Goal: Information Seeking & Learning: Compare options

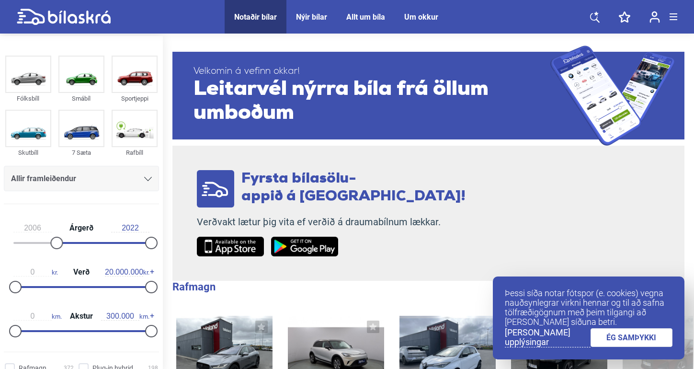
click at [56, 243] on div at bounding box center [102, 243] width 95 height 2
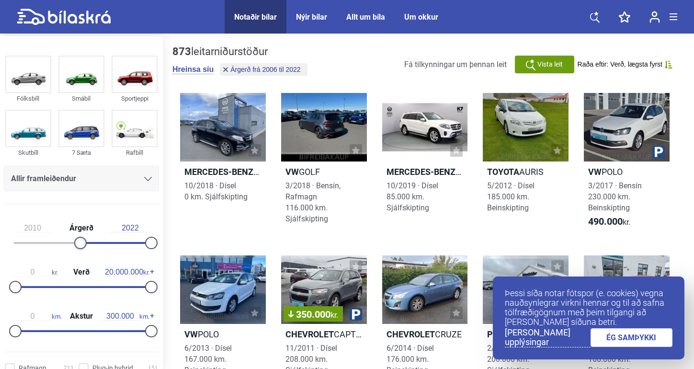
type input "2011"
drag, startPoint x: 55, startPoint y: 244, endPoint x: 82, endPoint y: 244, distance: 27.3
click at [82, 244] on div at bounding box center [86, 242] width 12 height 12
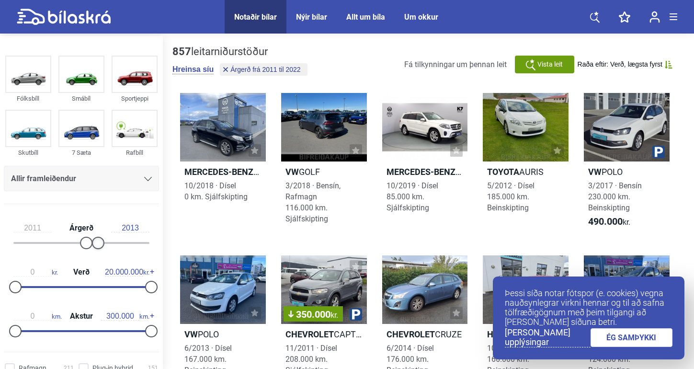
type input "2012"
drag, startPoint x: 146, startPoint y: 241, endPoint x: 82, endPoint y: 241, distance: 64.1
click at [82, 242] on div at bounding box center [81, 243] width 136 height 2
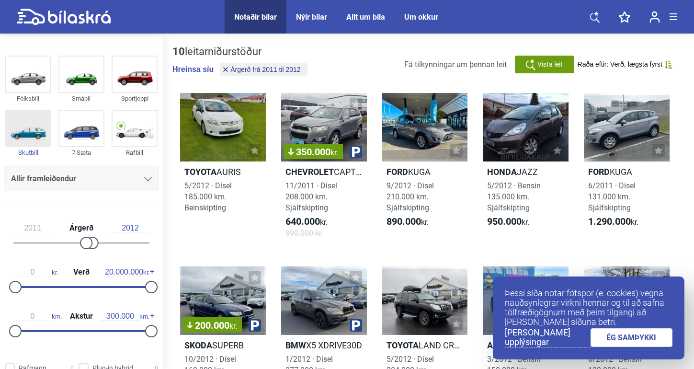
click at [29, 132] on img at bounding box center [28, 128] width 44 height 35
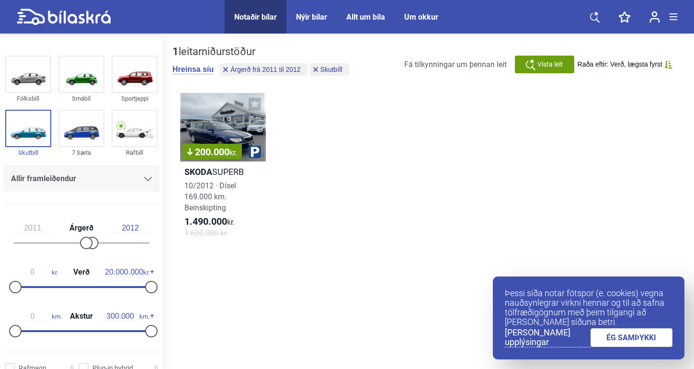
click at [144, 180] on icon at bounding box center [148, 179] width 8 height 4
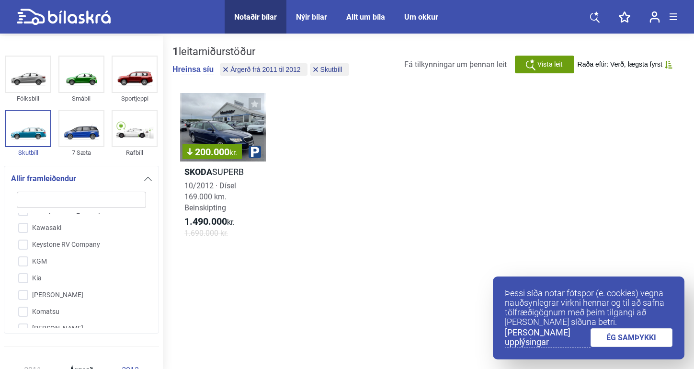
scroll to position [1084, 0]
click at [33, 281] on input "Kia" at bounding box center [75, 277] width 130 height 17
checkbox input "true"
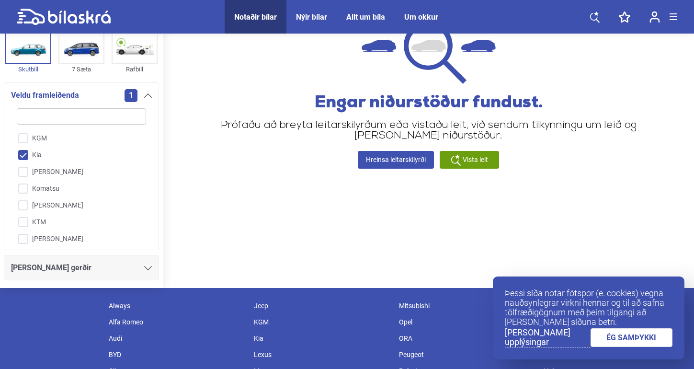
scroll to position [1087, 0]
click at [145, 95] on icon at bounding box center [148, 95] width 8 height 4
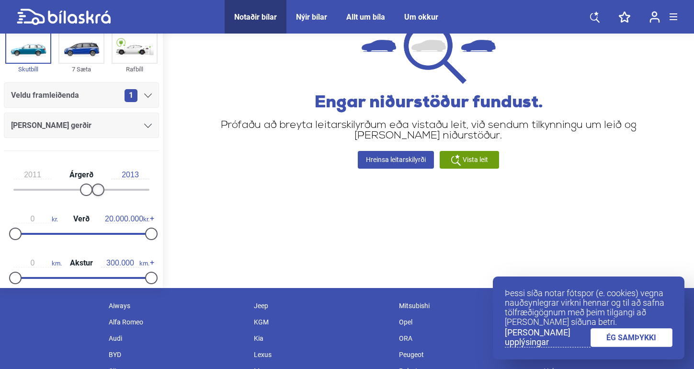
click at [98, 191] on div at bounding box center [98, 189] width 12 height 12
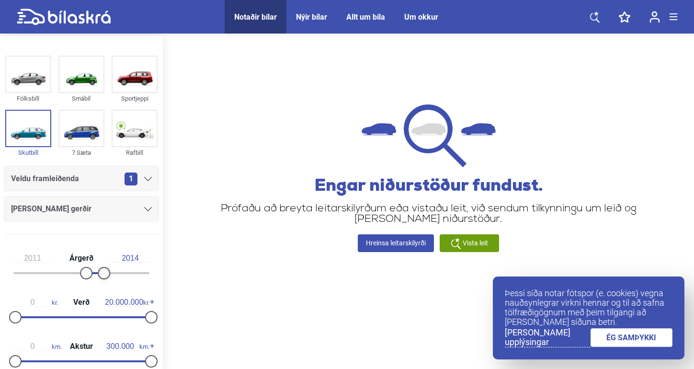
click at [100, 272] on div at bounding box center [104, 273] width 12 height 12
type input "2015"
drag, startPoint x: 101, startPoint y: 274, endPoint x: 107, endPoint y: 275, distance: 6.2
click at [107, 275] on div at bounding box center [110, 273] width 12 height 12
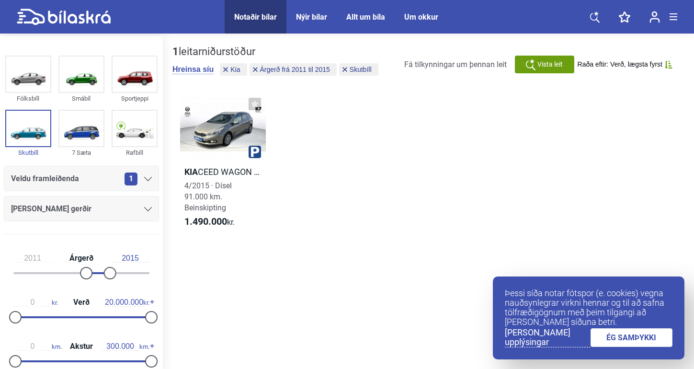
click at [144, 178] on icon at bounding box center [148, 179] width 8 height 4
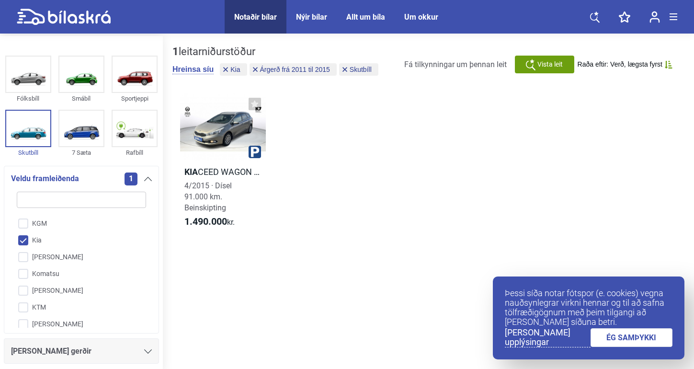
scroll to position [1128, 0]
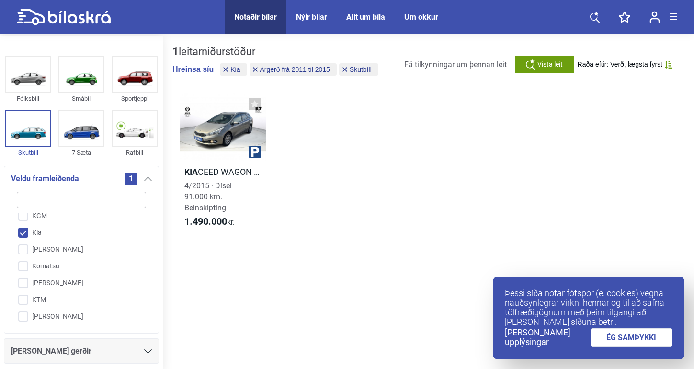
click at [23, 230] on input "Kia" at bounding box center [75, 233] width 130 height 17
checkbox input "false"
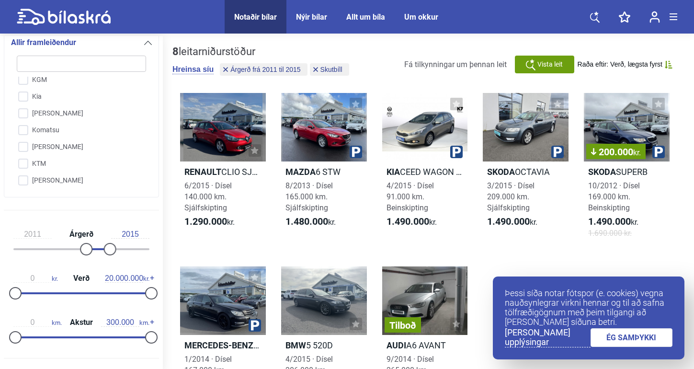
scroll to position [148, 0]
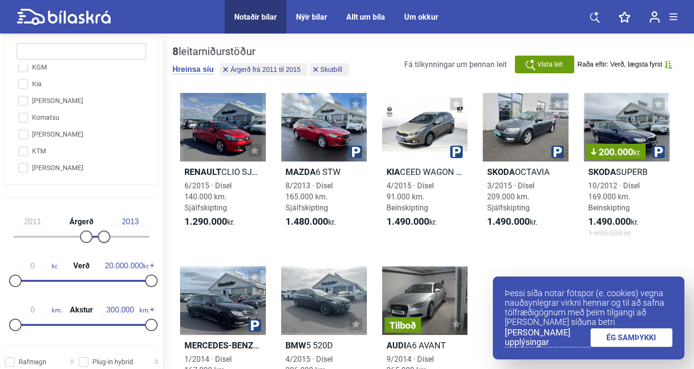
type input "2012"
drag, startPoint x: 109, startPoint y: 236, endPoint x: 89, endPoint y: 236, distance: 20.1
click at [89, 236] on div at bounding box center [81, 237] width 136 height 2
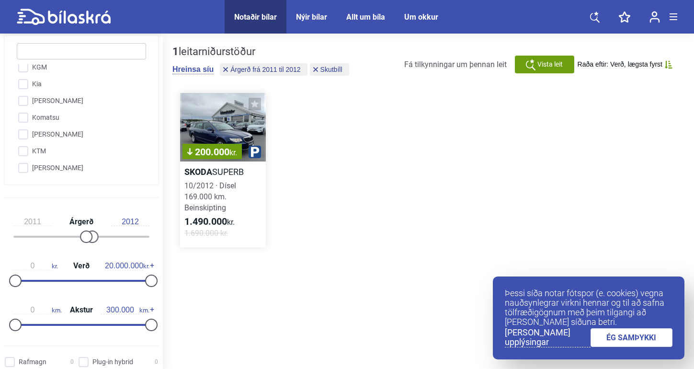
click at [229, 135] on div "200.000 kr." at bounding box center [223, 127] width 86 height 68
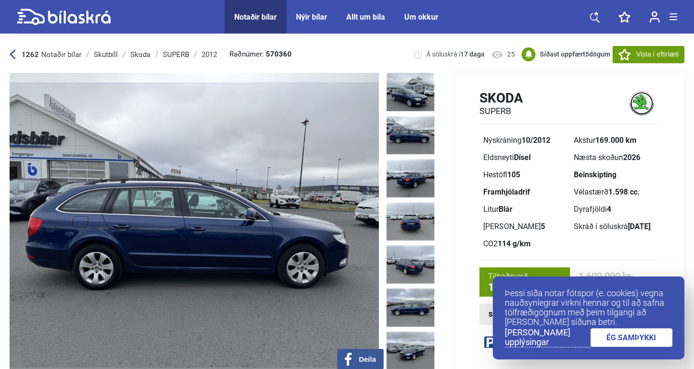
click at [104, 56] on div "Skutbíll" at bounding box center [106, 55] width 24 height 8
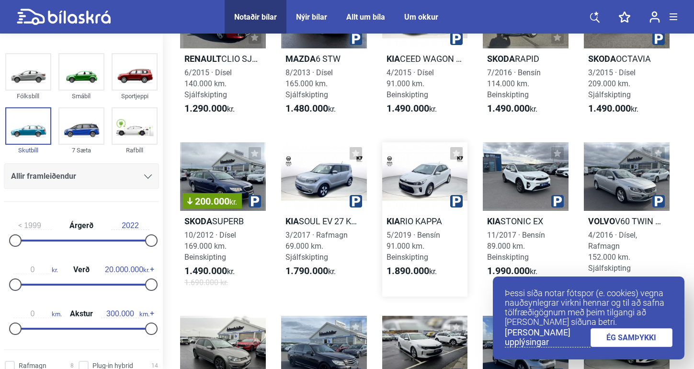
scroll to position [115, 0]
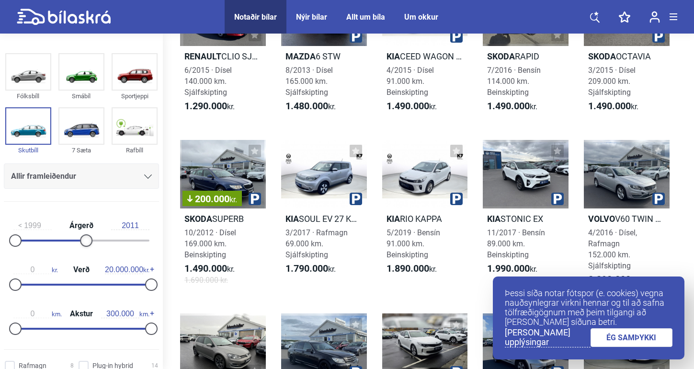
type input "2010"
drag, startPoint x: 148, startPoint y: 241, endPoint x: 78, endPoint y: 241, distance: 69.9
click at [78, 241] on div at bounding box center [80, 240] width 12 height 12
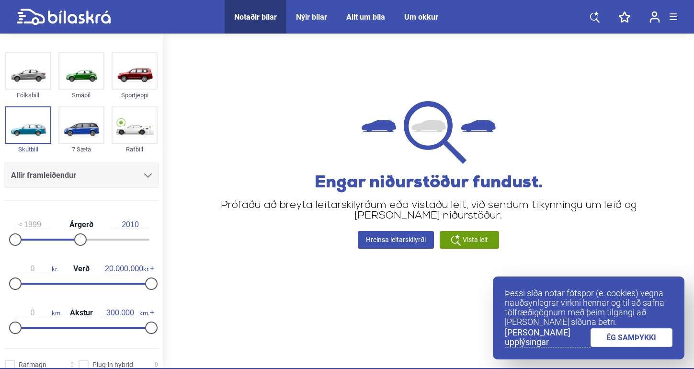
scroll to position [4, 0]
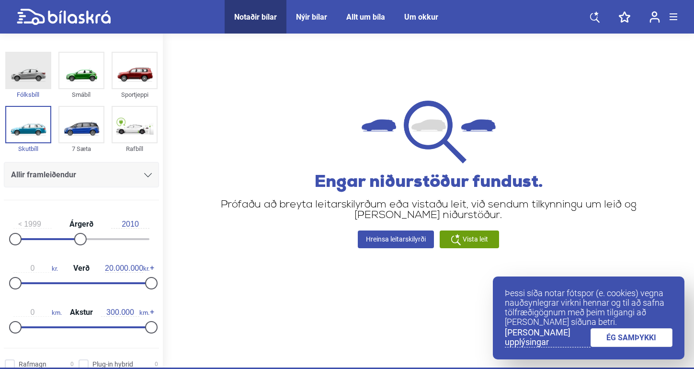
click at [33, 74] on img at bounding box center [28, 70] width 44 height 35
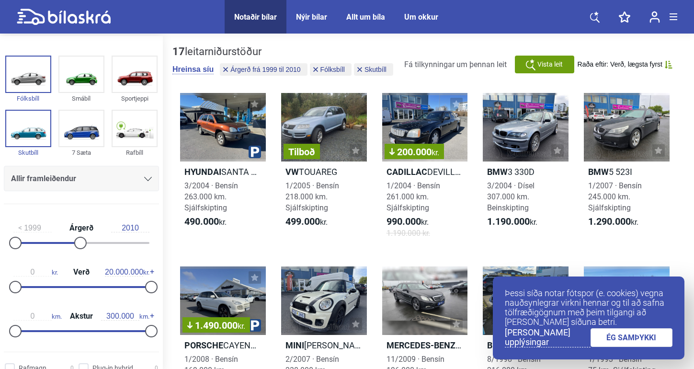
click at [128, 173] on div "Allir framleiðendur" at bounding box center [81, 178] width 141 height 13
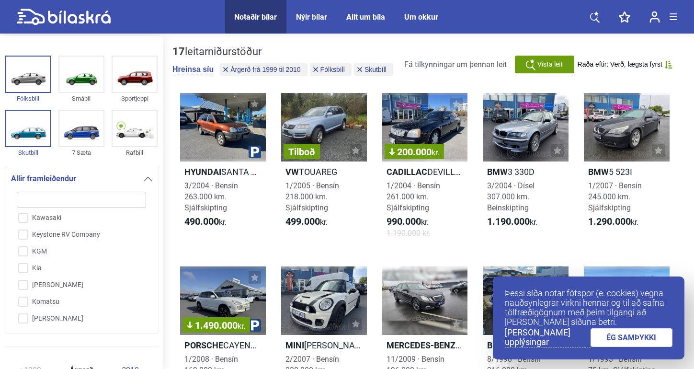
scroll to position [1102, 0]
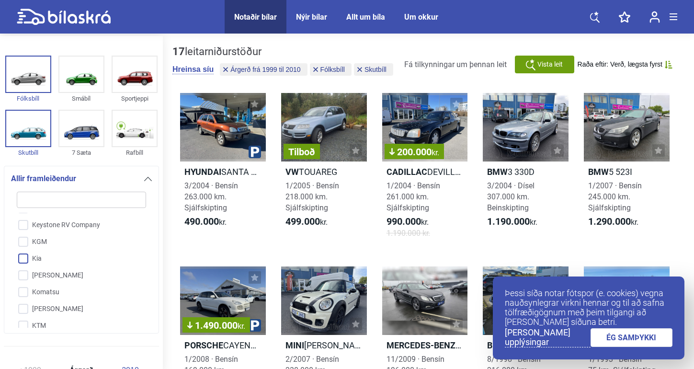
click at [39, 257] on input "Kia" at bounding box center [75, 258] width 130 height 17
checkbox input "true"
